Goal: Entertainment & Leisure: Browse casually

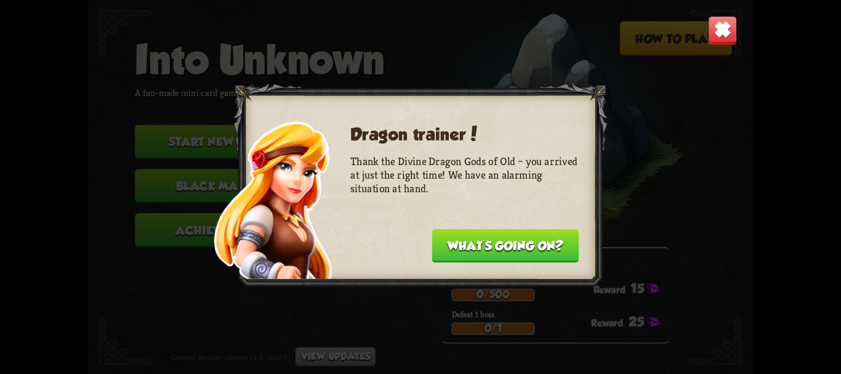
click at [551, 247] on button "What's going on?" at bounding box center [505, 245] width 147 height 34
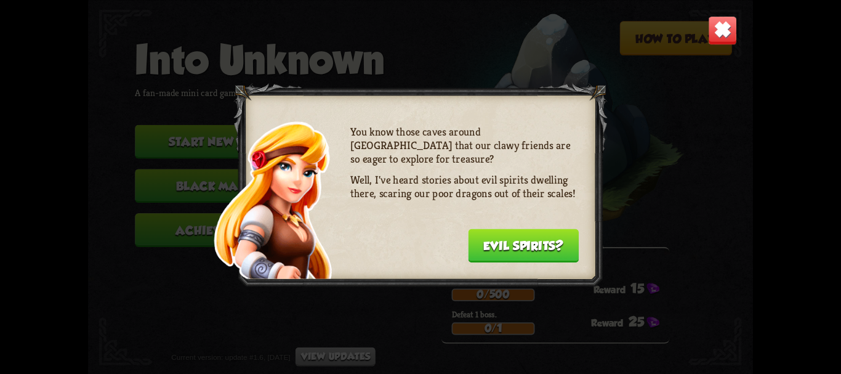
click at [553, 249] on button "Evil spirits?" at bounding box center [523, 245] width 111 height 34
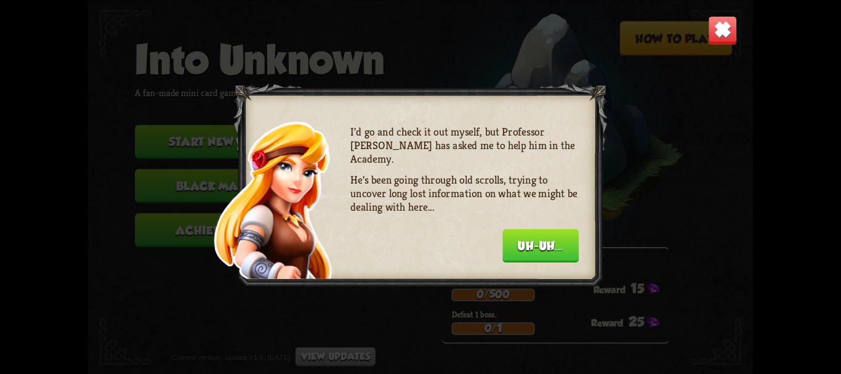
click at [553, 249] on button "Uh-uh..." at bounding box center [540, 245] width 76 height 34
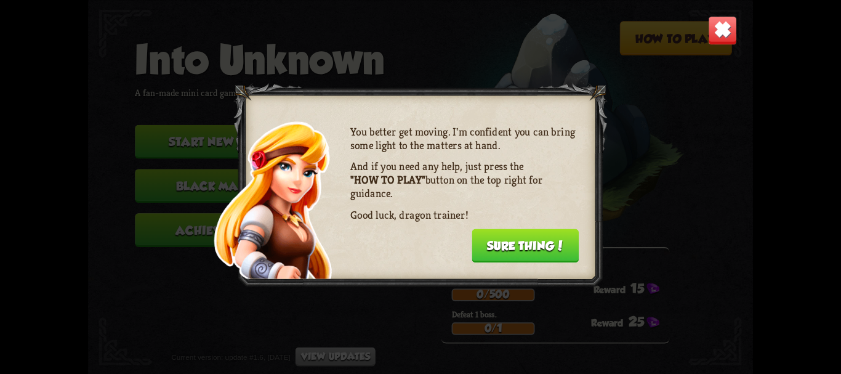
click at [718, 42] on img at bounding box center [722, 29] width 29 height 29
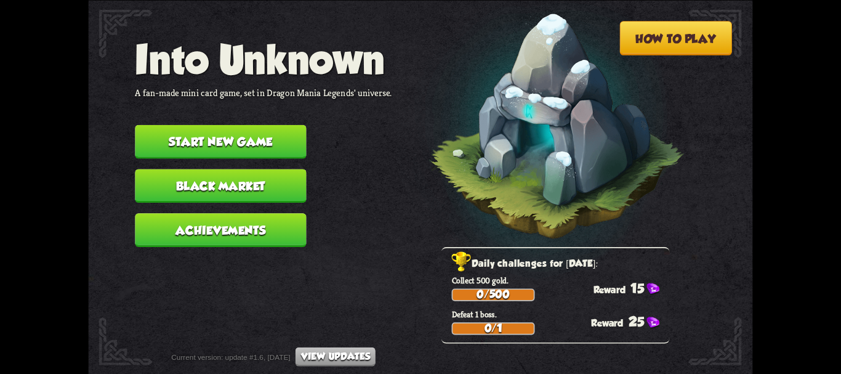
click at [153, 161] on nav "Into Unknown A fan-made mini card game, set in Dragon Mania Legends' universe. …" at bounding box center [263, 146] width 257 height 220
click at [161, 151] on button "Start new game" at bounding box center [220, 141] width 171 height 34
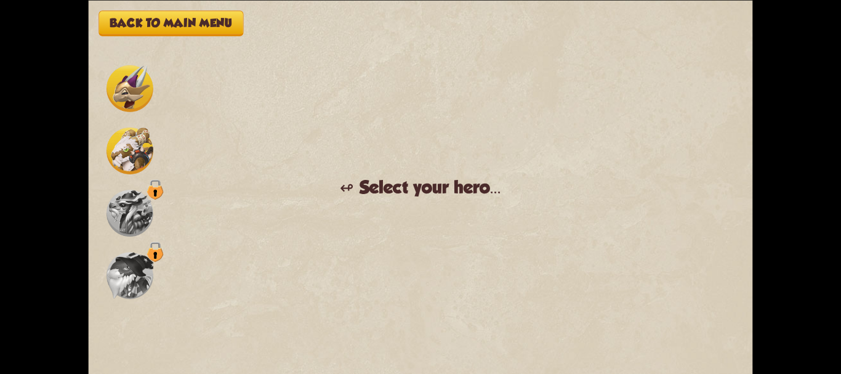
click at [123, 106] on img at bounding box center [130, 88] width 47 height 47
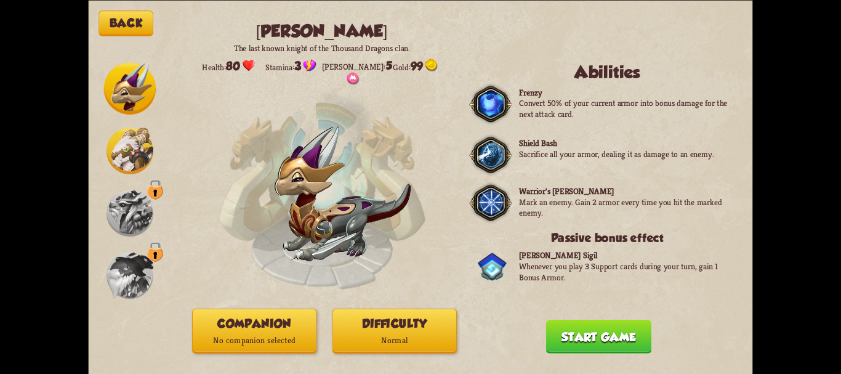
click at [131, 148] on img at bounding box center [130, 150] width 47 height 47
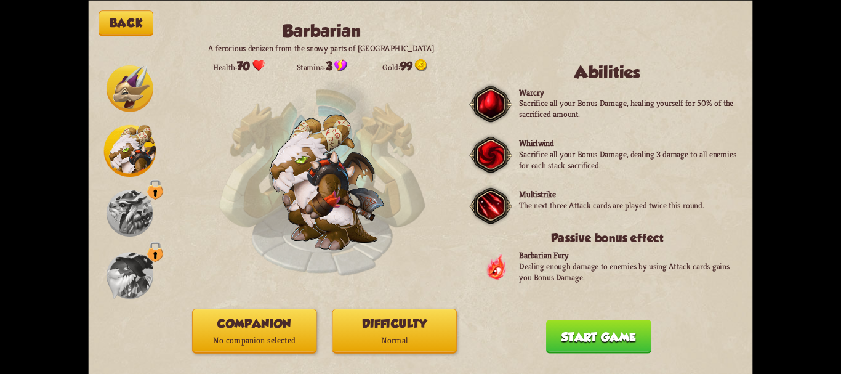
click at [119, 99] on img at bounding box center [130, 88] width 47 height 47
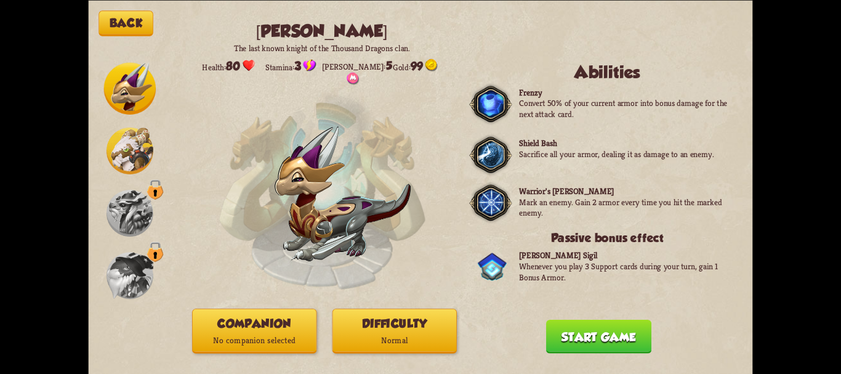
click at [123, 133] on img at bounding box center [130, 150] width 47 height 47
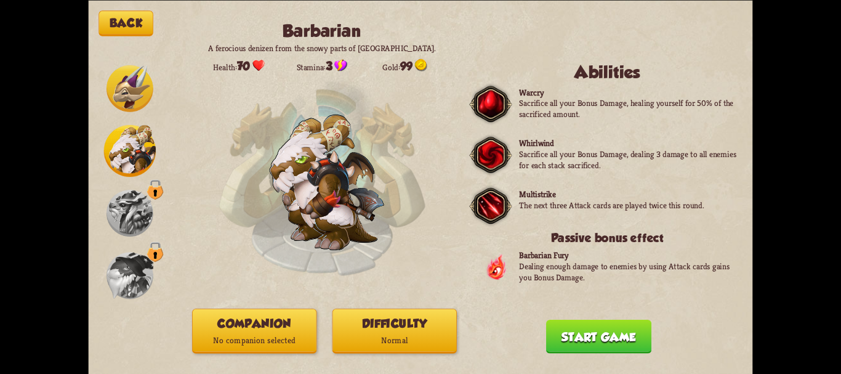
click at [147, 84] on img at bounding box center [130, 88] width 47 height 47
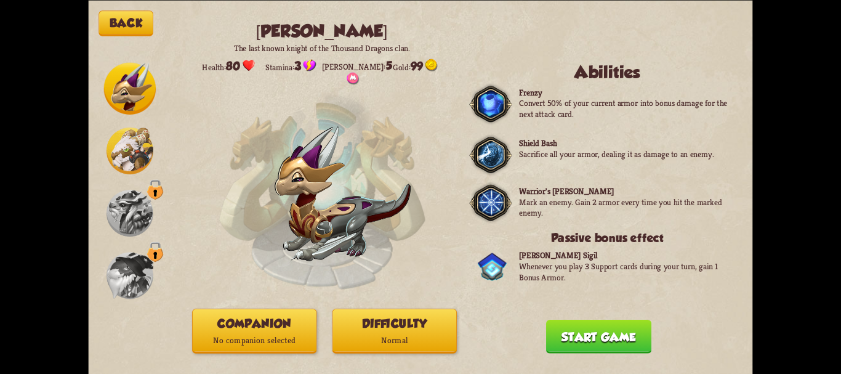
click at [127, 151] on img at bounding box center [130, 150] width 47 height 47
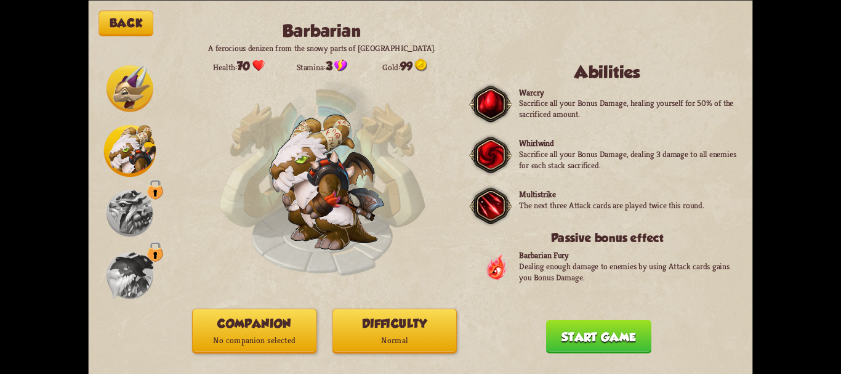
click at [147, 79] on img at bounding box center [130, 88] width 47 height 47
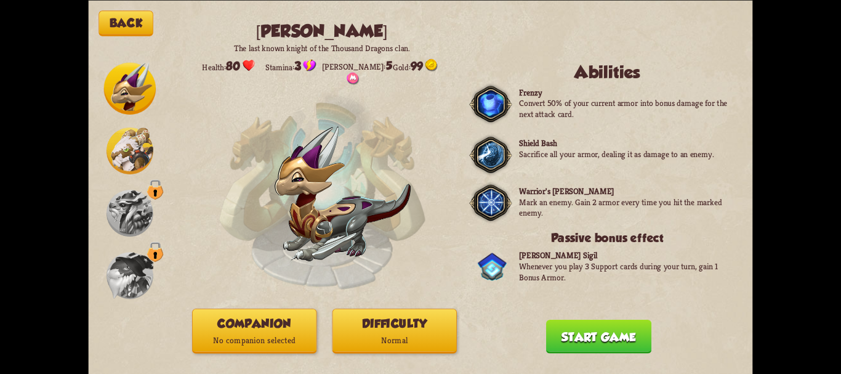
click at [148, 150] on img at bounding box center [130, 150] width 47 height 47
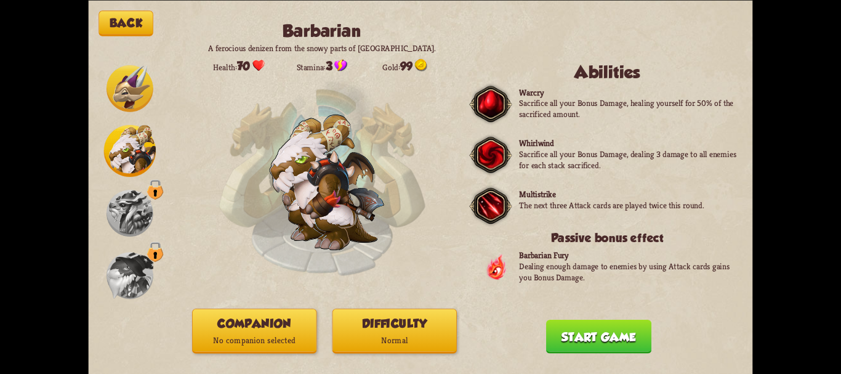
click at [572, 328] on button "Start game" at bounding box center [598, 336] width 105 height 34
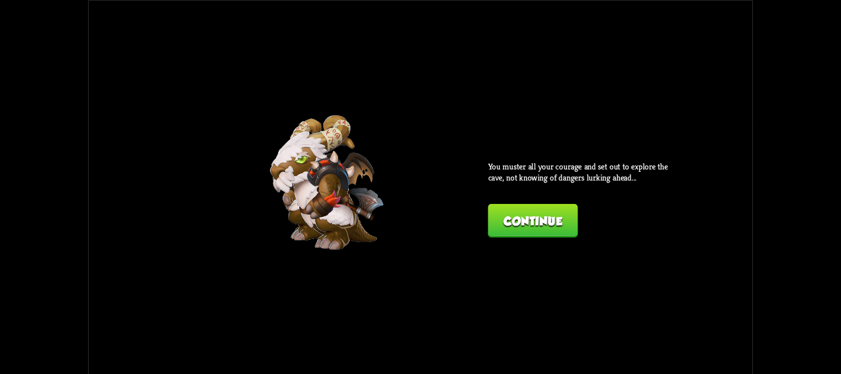
click at [533, 232] on button "Continue" at bounding box center [533, 220] width 90 height 34
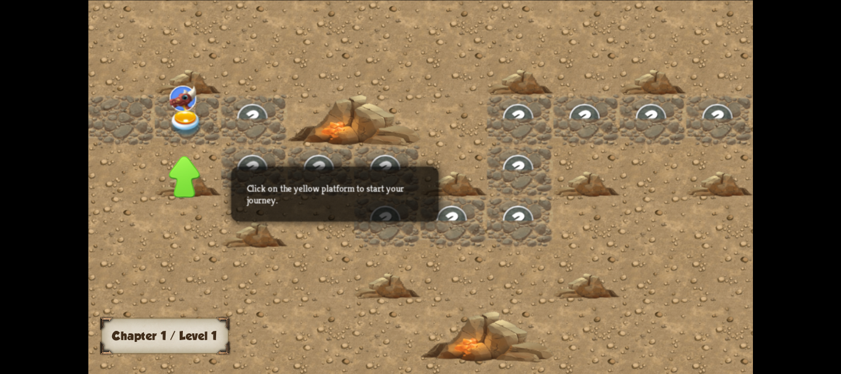
click at [179, 111] on img at bounding box center [185, 123] width 33 height 26
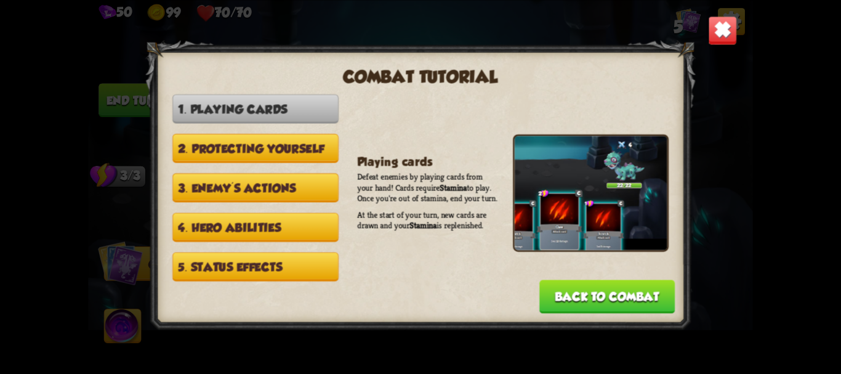
click at [626, 291] on button "Back to combat" at bounding box center [606, 297] width 135 height 34
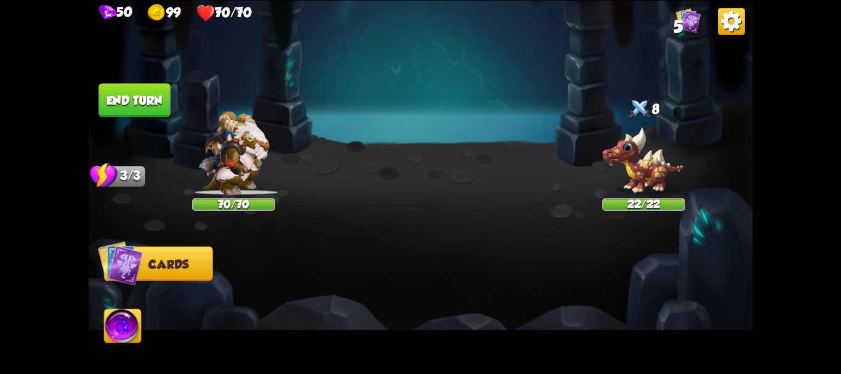
click at [217, 170] on img at bounding box center [233, 153] width 71 height 84
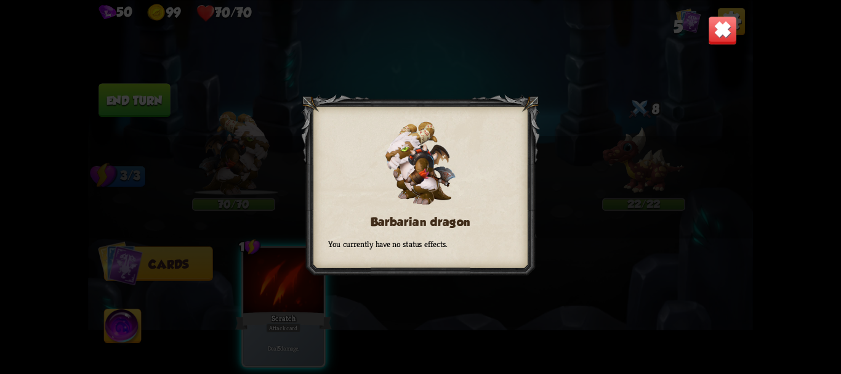
click at [589, 301] on div "Barbarian dragon You currently have no status effects." at bounding box center [420, 187] width 664 height 374
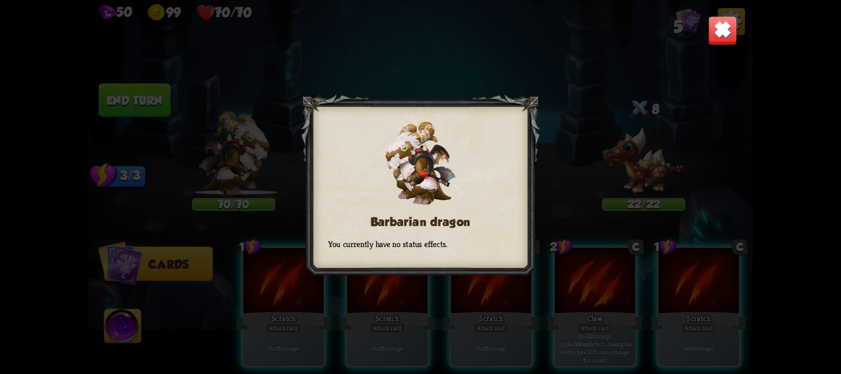
click at [729, 26] on img at bounding box center [722, 29] width 29 height 29
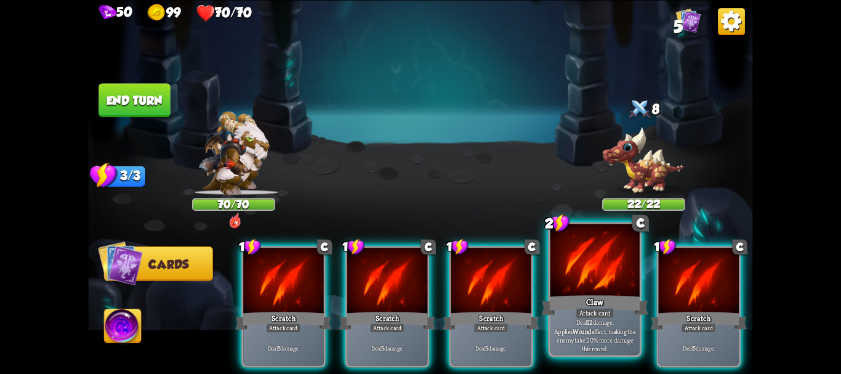
click at [623, 354] on div "Deal 12 damage. Applies Wound effect, making the enemy take 20% more damage thi…" at bounding box center [594, 335] width 89 height 39
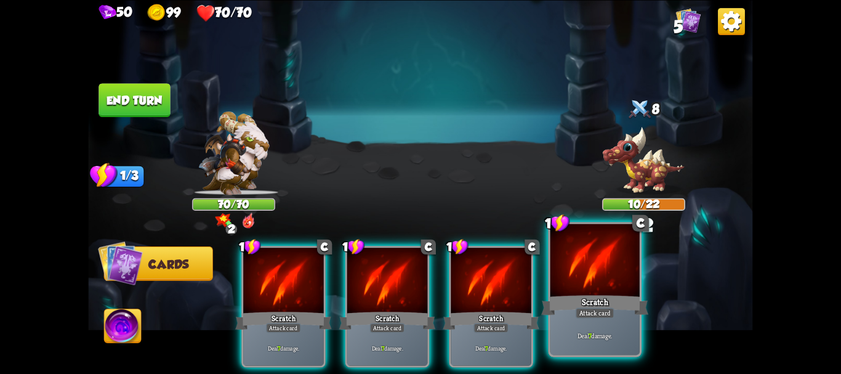
click at [619, 346] on div "Deal 7 damage." at bounding box center [594, 335] width 89 height 39
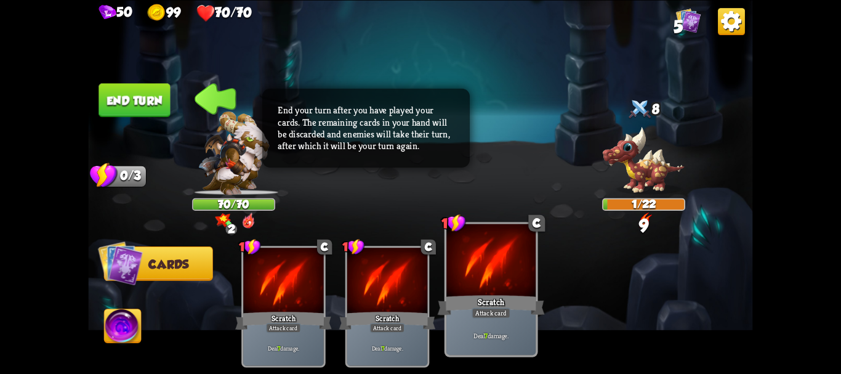
click at [518, 320] on div "Deal 7 damage." at bounding box center [490, 335] width 89 height 39
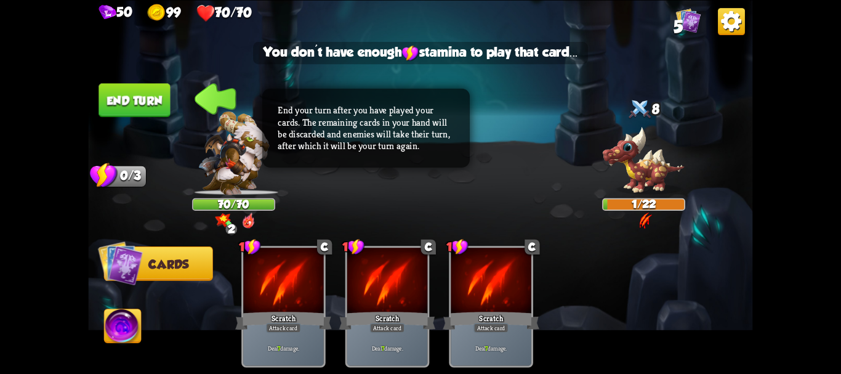
click at [131, 100] on button "End turn" at bounding box center [134, 100] width 71 height 34
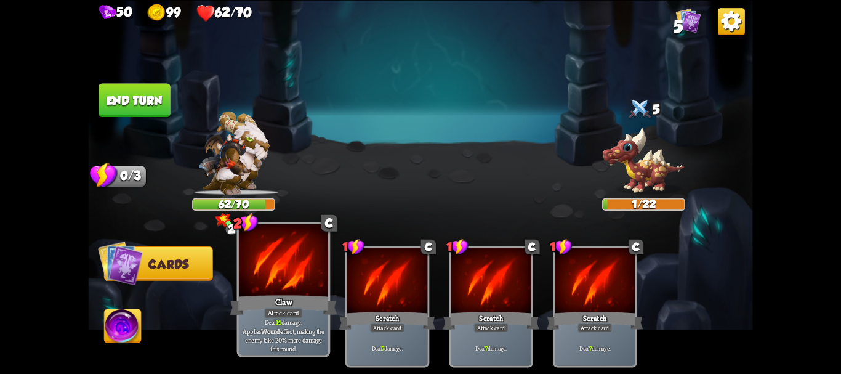
click at [311, 344] on p "Deal 14 damage. Applies Wound effect, making the enemy take 20% more damage thi…" at bounding box center [283, 335] width 85 height 35
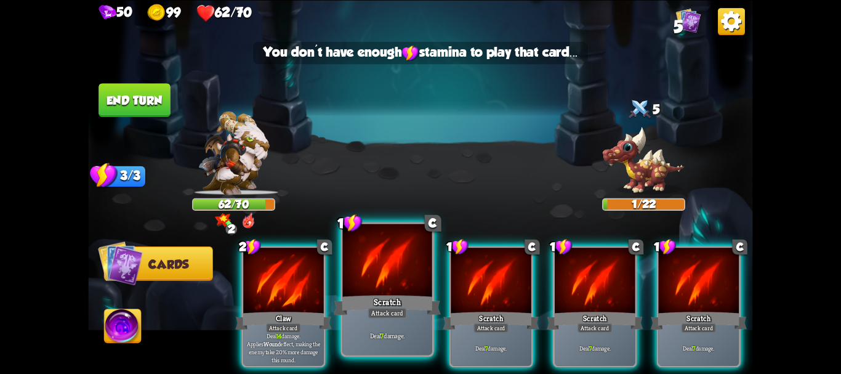
click at [372, 310] on div "Attack card" at bounding box center [387, 312] width 39 height 11
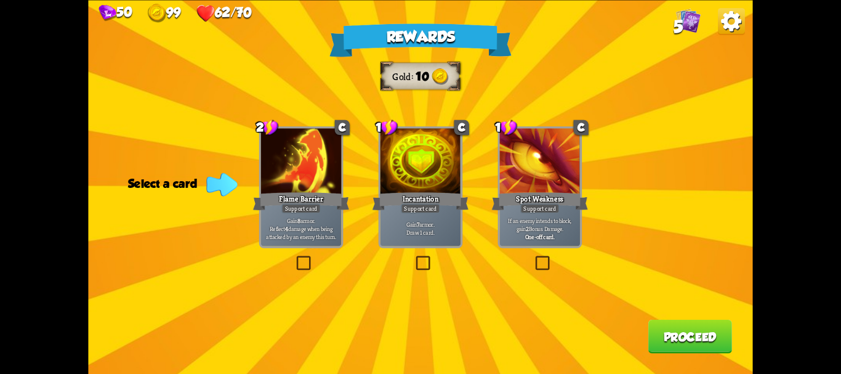
click at [0, 34] on div "50 99 62/70 5 Rewards Gold 10 Select a card 2 C Flame Barrier Support card Gain…" at bounding box center [420, 187] width 841 height 374
click at [564, 189] on div at bounding box center [540, 162] width 81 height 68
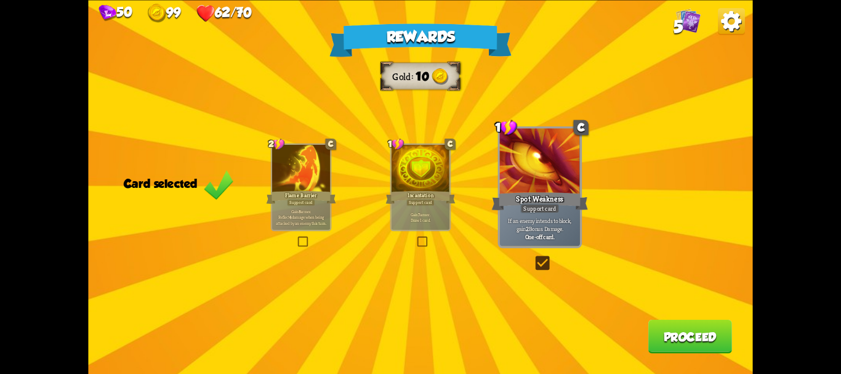
click at [564, 189] on div at bounding box center [540, 162] width 81 height 68
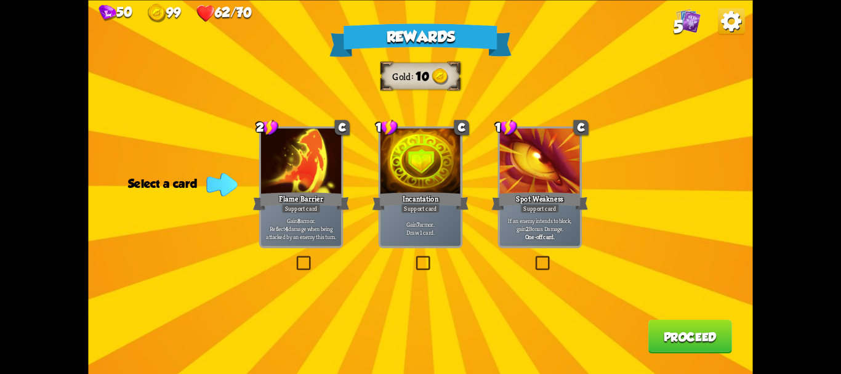
click at [294, 257] on label at bounding box center [294, 257] width 0 height 0
click at [0, 0] on input "checkbox" at bounding box center [0, 0] width 0 height 0
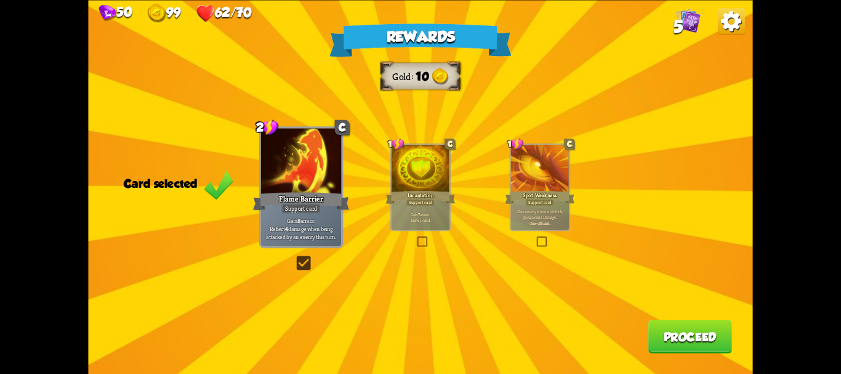
click at [677, 331] on button "Proceed" at bounding box center [690, 336] width 84 height 34
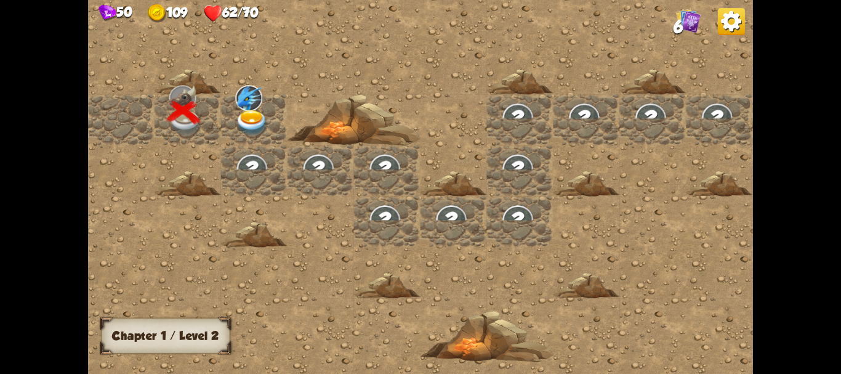
click at [255, 115] on img at bounding box center [252, 123] width 33 height 26
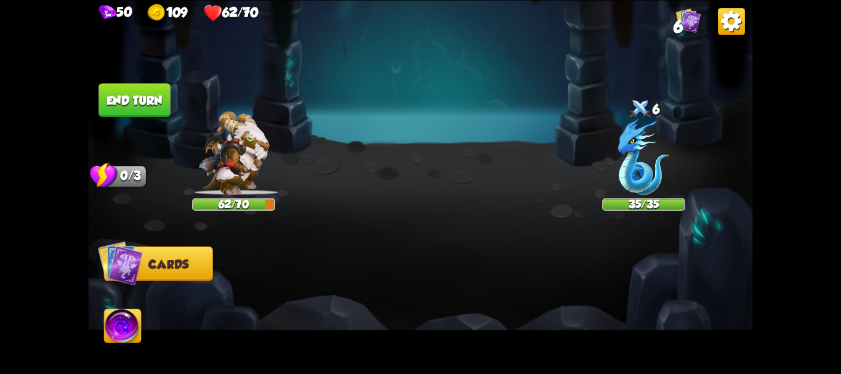
click at [296, 254] on div at bounding box center [486, 290] width 531 height 166
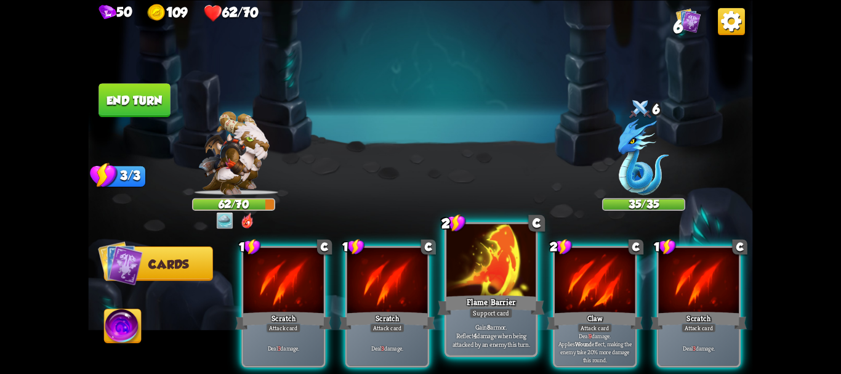
click at [489, 345] on p "Gain 8 armor. Reflect 4 damage when being attacked by an enemy this turn." at bounding box center [491, 335] width 85 height 26
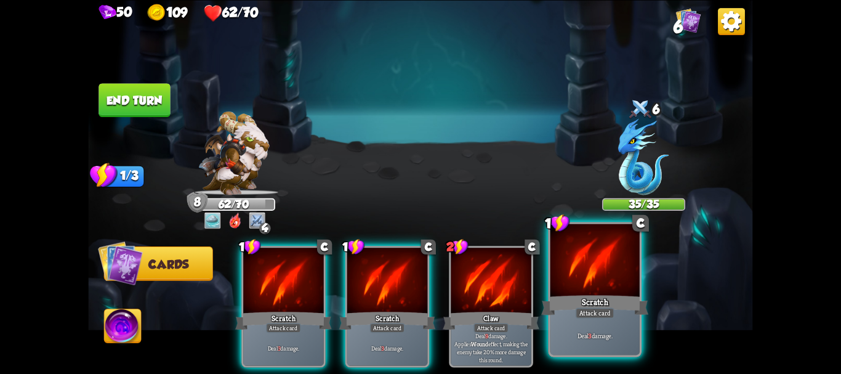
click at [604, 338] on p "Deal 3 damage." at bounding box center [594, 335] width 85 height 9
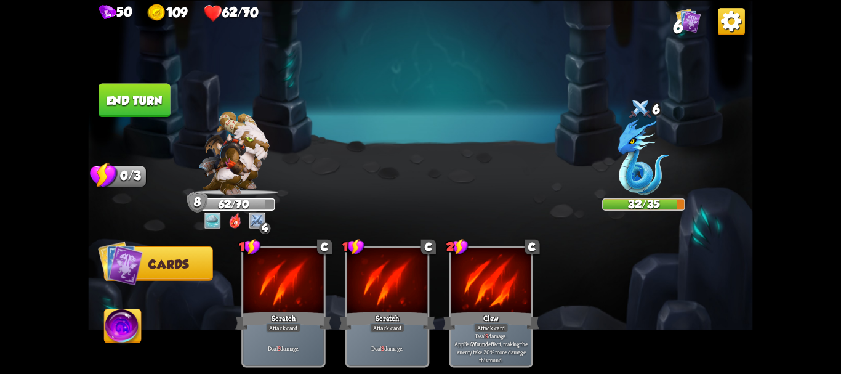
click at [186, 259] on span "Cards" at bounding box center [168, 264] width 40 height 14
click at [108, 334] on img at bounding box center [123, 328] width 37 height 38
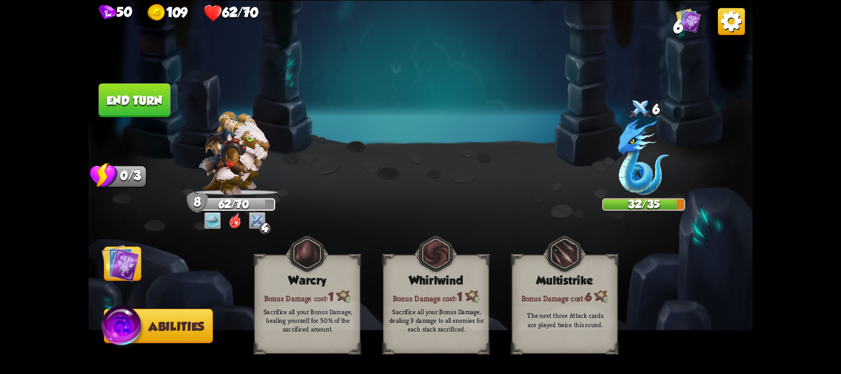
click at [137, 119] on img at bounding box center [420, 187] width 664 height 374
click at [140, 98] on button "End turn" at bounding box center [134, 100] width 71 height 34
click at [0, 226] on div "50 109 62/70 6 Select an enemy to attack... You don't have enough stamina to pl…" at bounding box center [420, 187] width 841 height 374
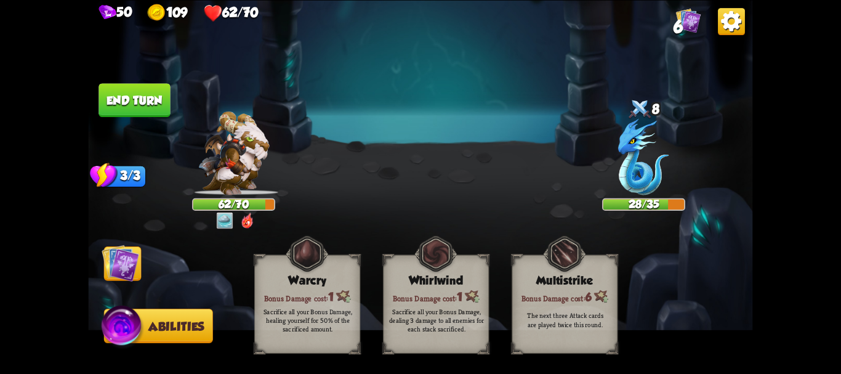
click at [126, 343] on img at bounding box center [123, 327] width 44 height 45
click at [127, 334] on img at bounding box center [123, 327] width 44 height 45
click at [191, 305] on img at bounding box center [420, 187] width 664 height 374
click at [187, 320] on span "Abilities" at bounding box center [176, 326] width 56 height 14
click at [137, 270] on img at bounding box center [121, 263] width 38 height 38
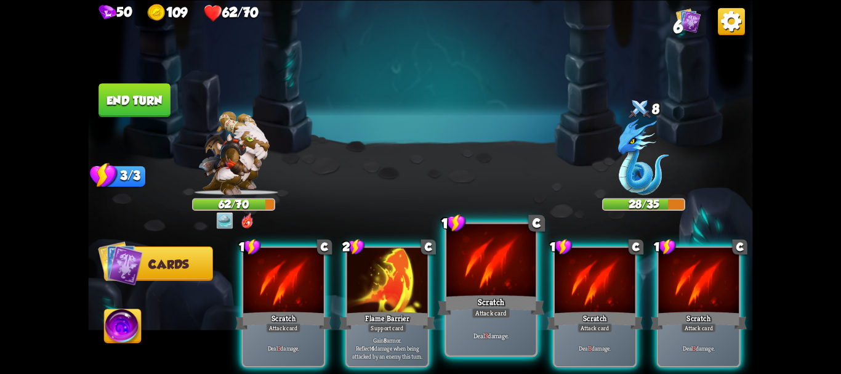
click at [523, 335] on p "Deal 3 damage." at bounding box center [491, 335] width 85 height 9
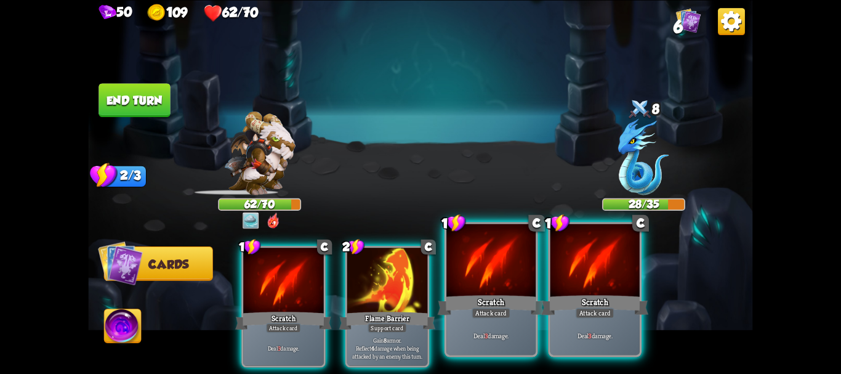
click at [584, 339] on p "Deal 3 damage." at bounding box center [594, 335] width 85 height 9
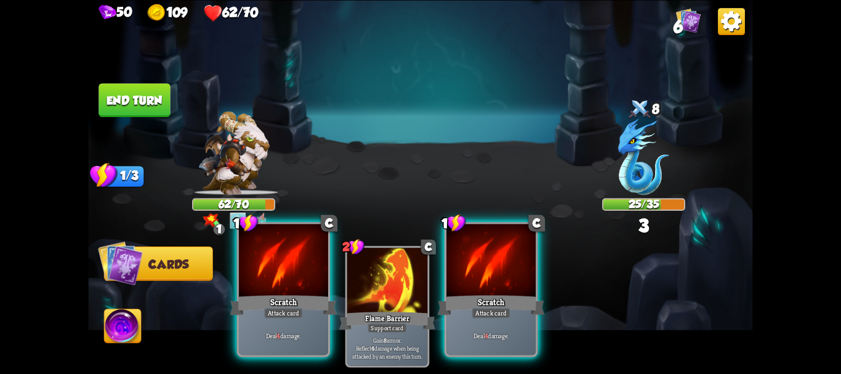
click at [294, 281] on div at bounding box center [283, 260] width 89 height 75
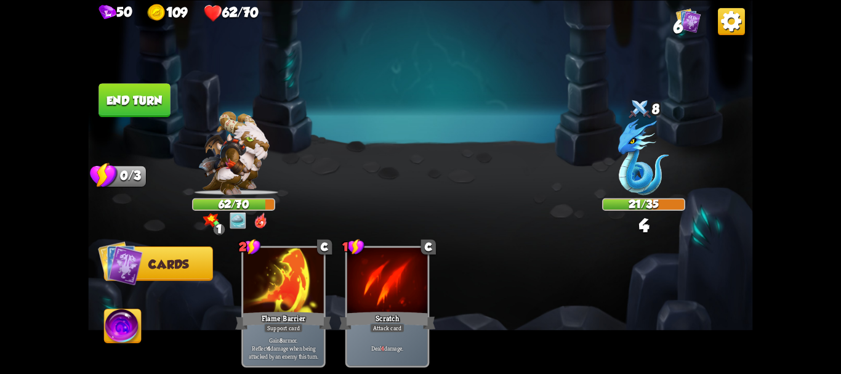
click at [160, 100] on button "End turn" at bounding box center [134, 100] width 71 height 34
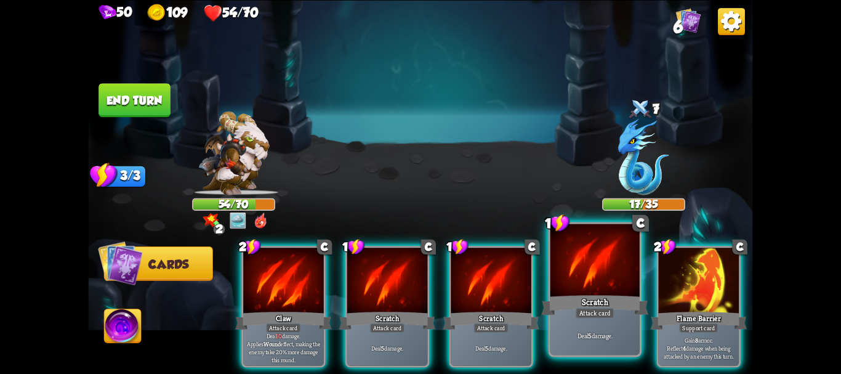
click at [604, 308] on div "Attack card" at bounding box center [595, 312] width 39 height 11
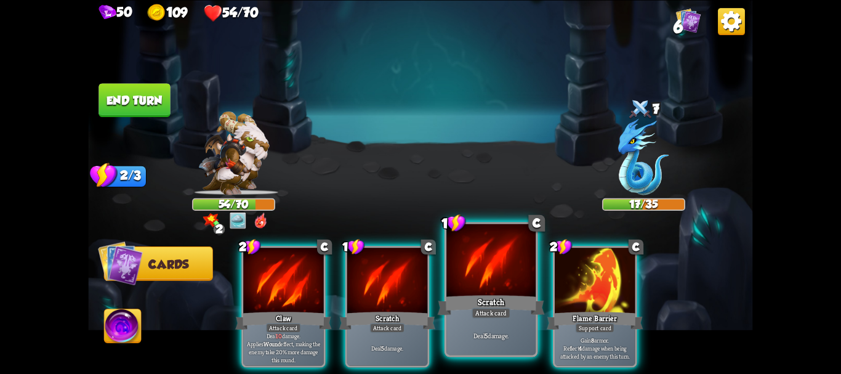
click at [496, 293] on div "Scratch" at bounding box center [491, 304] width 107 height 24
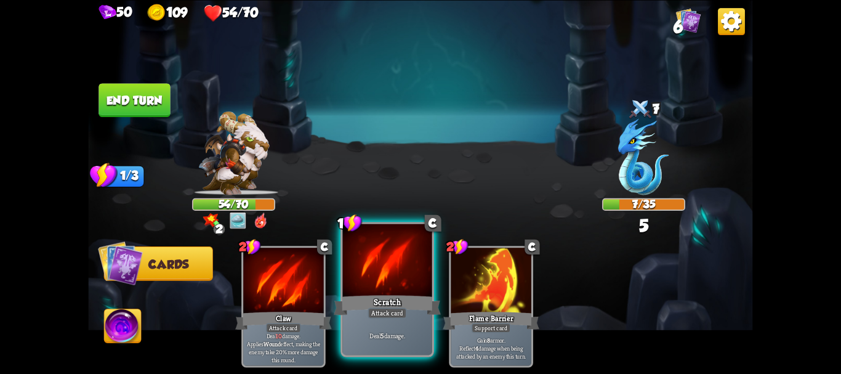
click at [406, 310] on div "Attack card" at bounding box center [387, 312] width 39 height 11
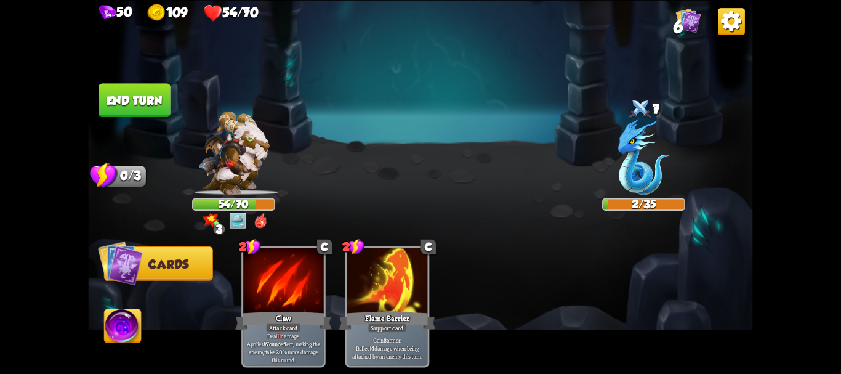
click at [138, 92] on button "End turn" at bounding box center [134, 100] width 71 height 34
